Goal: Information Seeking & Learning: Learn about a topic

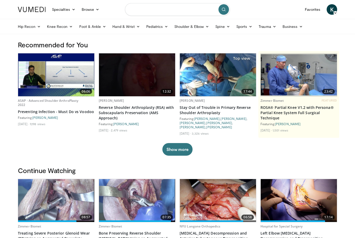
click at [190, 7] on input "Search topics, interventions" at bounding box center [177, 9] width 105 height 13
type input "**********"
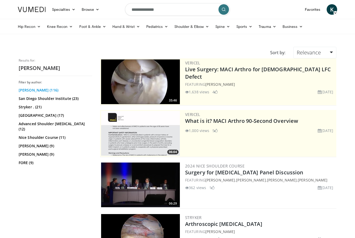
click at [67, 90] on link "[PERSON_NAME] (116)" at bounding box center [55, 89] width 72 height 5
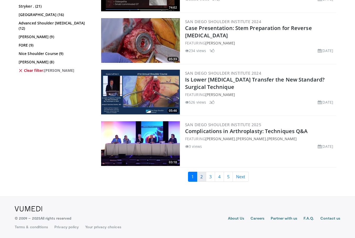
scroll to position [1225, 0]
click at [203, 178] on link "2" at bounding box center [201, 176] width 9 height 10
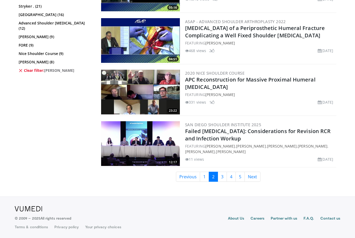
scroll to position [1225, 0]
click at [221, 176] on link "3" at bounding box center [222, 176] width 9 height 10
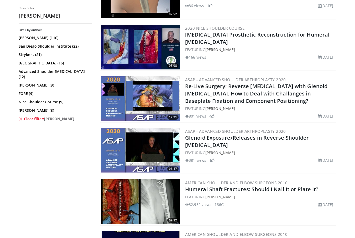
scroll to position [1035, 0]
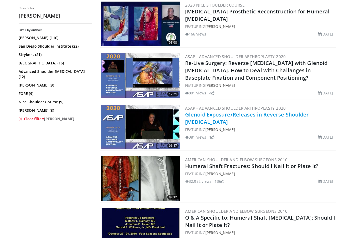
click at [229, 114] on link "Glenoid Exposure/Releases in Reverse Shoulder [MEDICAL_DATA]" at bounding box center [247, 118] width 124 height 14
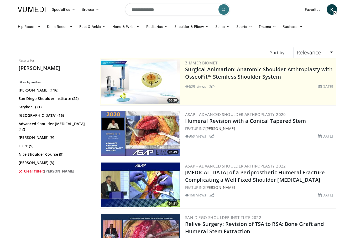
scroll to position [0, 0]
click at [192, 13] on input "**********" at bounding box center [177, 9] width 105 height 13
type input "**********"
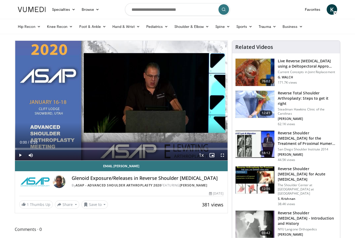
click at [21, 154] on span "Video Player" at bounding box center [20, 155] width 11 height 11
click at [221, 154] on span "Video Player" at bounding box center [222, 155] width 11 height 11
click at [222, 155] on span "Video Player" at bounding box center [222, 155] width 11 height 11
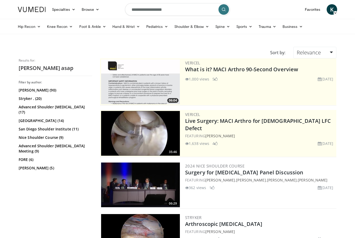
click at [187, 12] on input "**********" at bounding box center [177, 9] width 105 height 13
click at [52, 88] on link "Joaquin Sanchez-Sotelo (90)" at bounding box center [55, 89] width 72 height 5
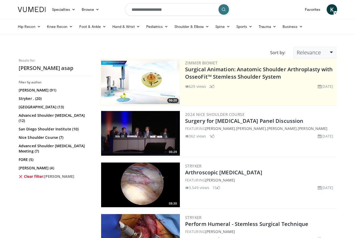
click at [325, 55] on link "Relevance" at bounding box center [314, 53] width 43 height 12
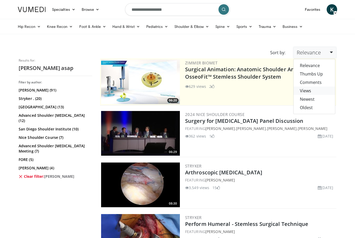
click at [316, 88] on link "Views" at bounding box center [313, 90] width 41 height 8
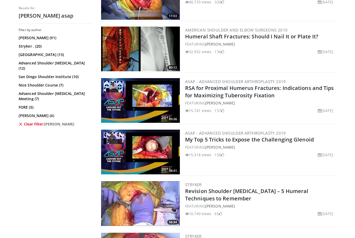
scroll to position [279, 0]
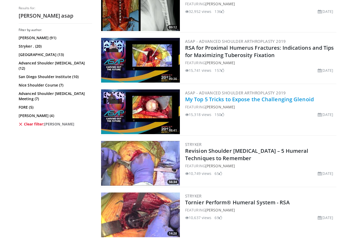
click at [266, 99] on link "My Top 5 Tricks to Expose the Challenging Glenoid" at bounding box center [249, 99] width 129 height 7
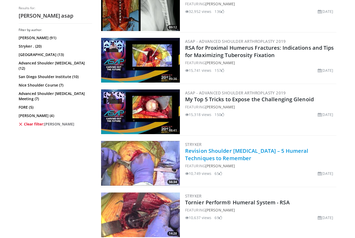
scroll to position [297, 0]
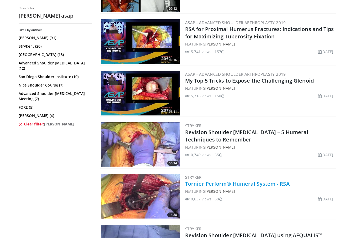
click at [217, 181] on link "Tornier Perform® Humeral System - RSA" at bounding box center [237, 183] width 104 height 7
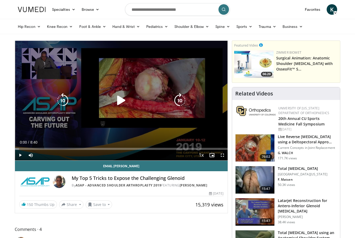
click at [121, 102] on icon "Video Player" at bounding box center [121, 100] width 15 height 15
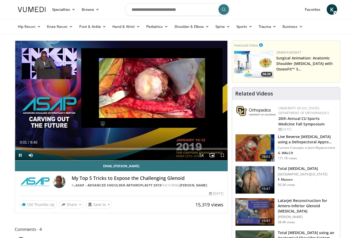
click at [223, 154] on span "Video Player" at bounding box center [222, 155] width 11 height 11
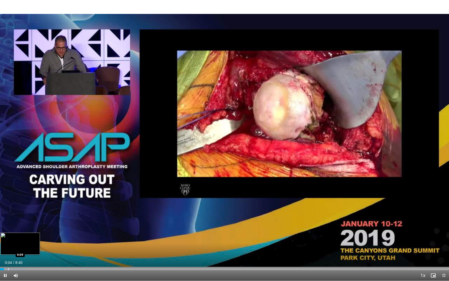
click at [8, 237] on div "Loaded : 5.76% 0:04 0:09" at bounding box center [224, 267] width 449 height 5
click at [17, 237] on div "Progress Bar" at bounding box center [17, 269] width 1 height 2
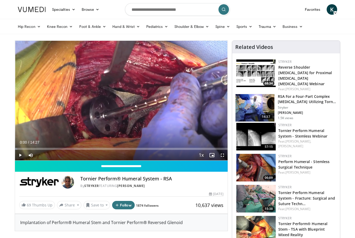
click at [19, 155] on span "Video Player" at bounding box center [20, 155] width 11 height 11
click at [39, 148] on div "Progress Bar" at bounding box center [38, 149] width 1 height 2
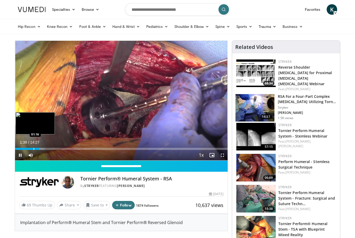
click at [34, 149] on div "Progress Bar" at bounding box center [34, 149] width 1 height 2
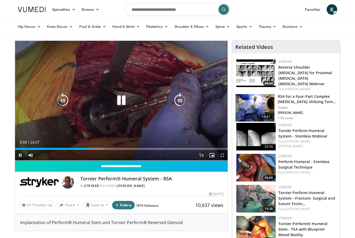
click at [124, 101] on icon "Video Player" at bounding box center [121, 100] width 15 height 15
